Goal: Book appointment/travel/reservation

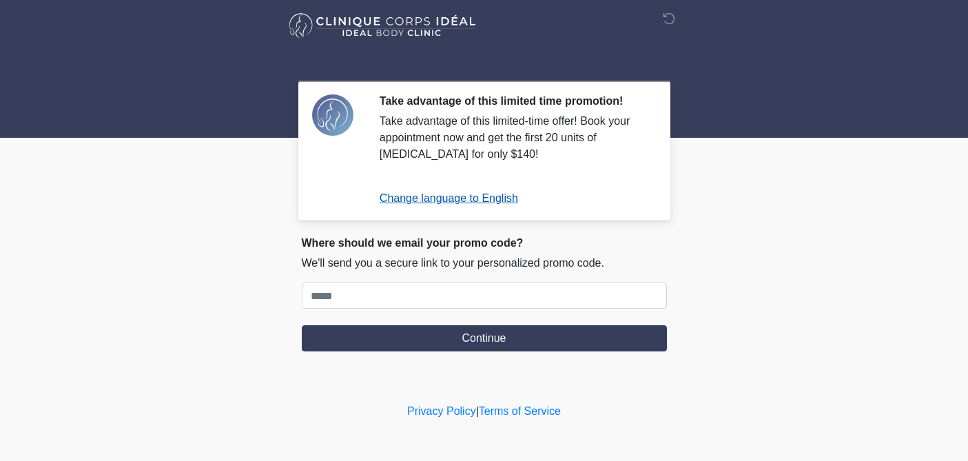
click at [459, 200] on link "Change language to English" at bounding box center [449, 198] width 139 height 12
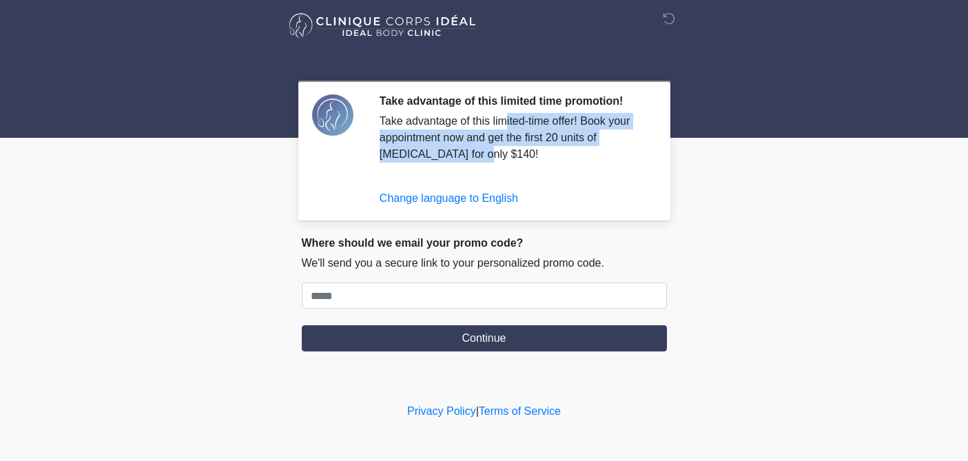
drag, startPoint x: 492, startPoint y: 157, endPoint x: 507, endPoint y: 114, distance: 45.3
click at [507, 114] on div "Take advantage of this limited-time offer! Book your appointment now and get th…" at bounding box center [513, 138] width 267 height 50
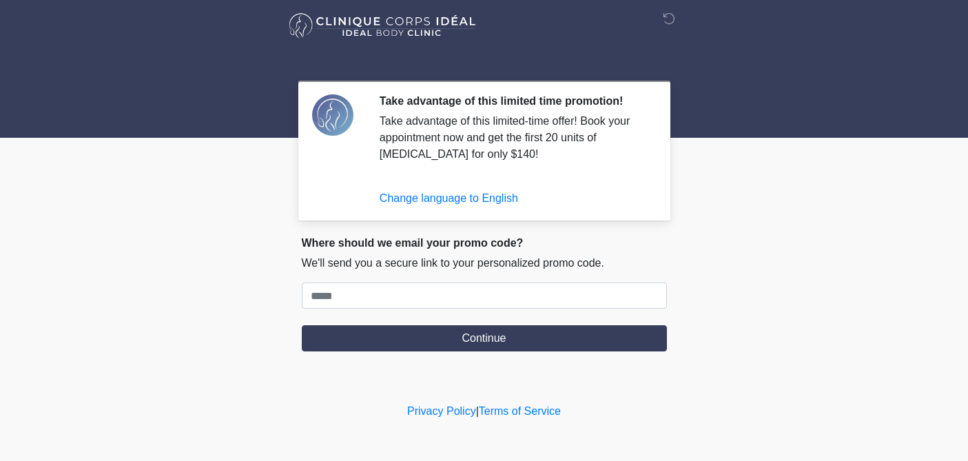
click at [462, 22] on img at bounding box center [383, 25] width 190 height 31
